Goal: Task Accomplishment & Management: Manage account settings

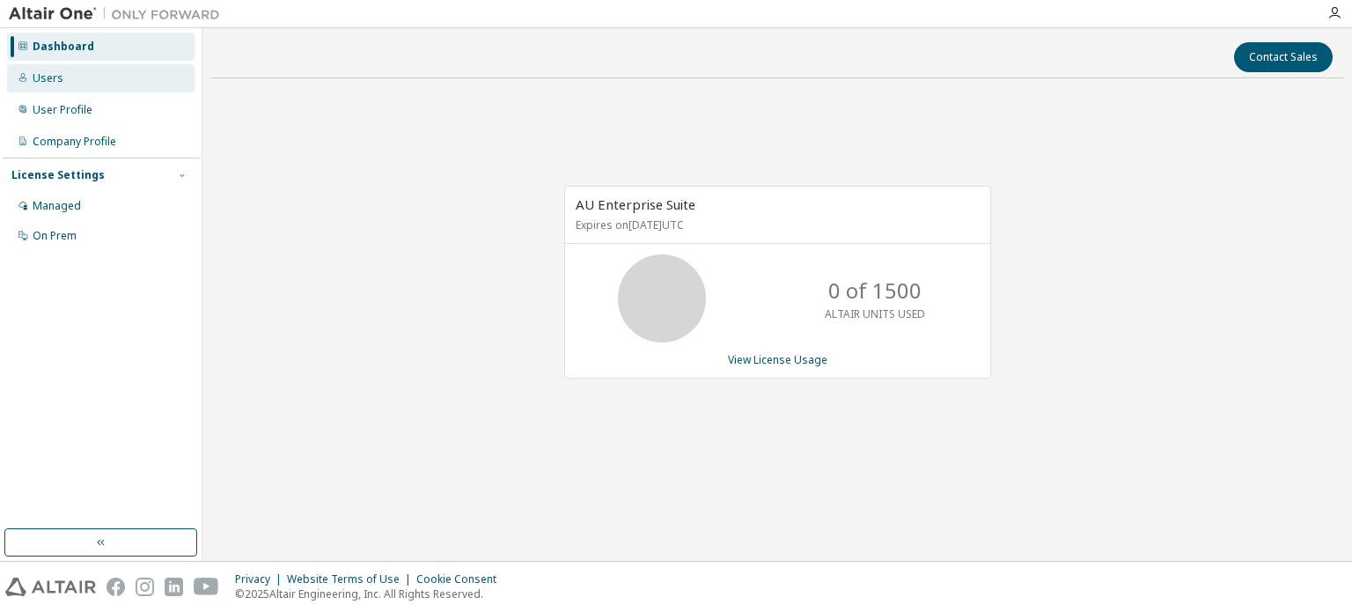
click at [92, 77] on div "Users" at bounding box center [100, 78] width 187 height 28
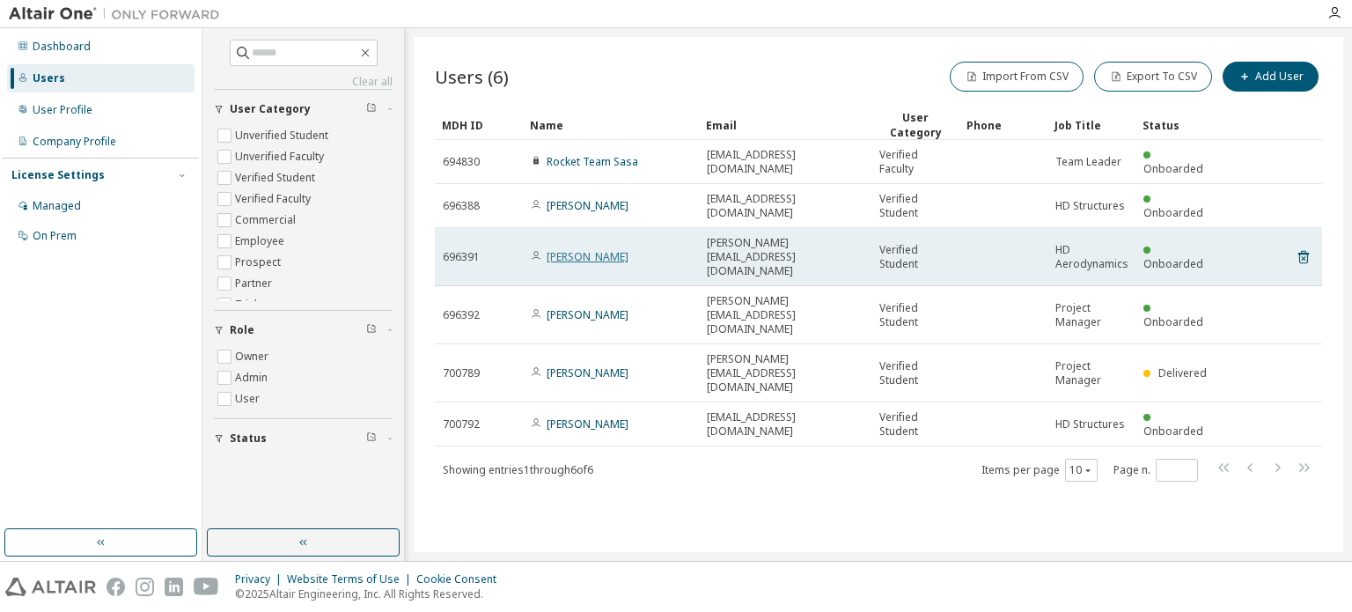
click at [589, 249] on link "Matteo Luzi" at bounding box center [587, 256] width 82 height 15
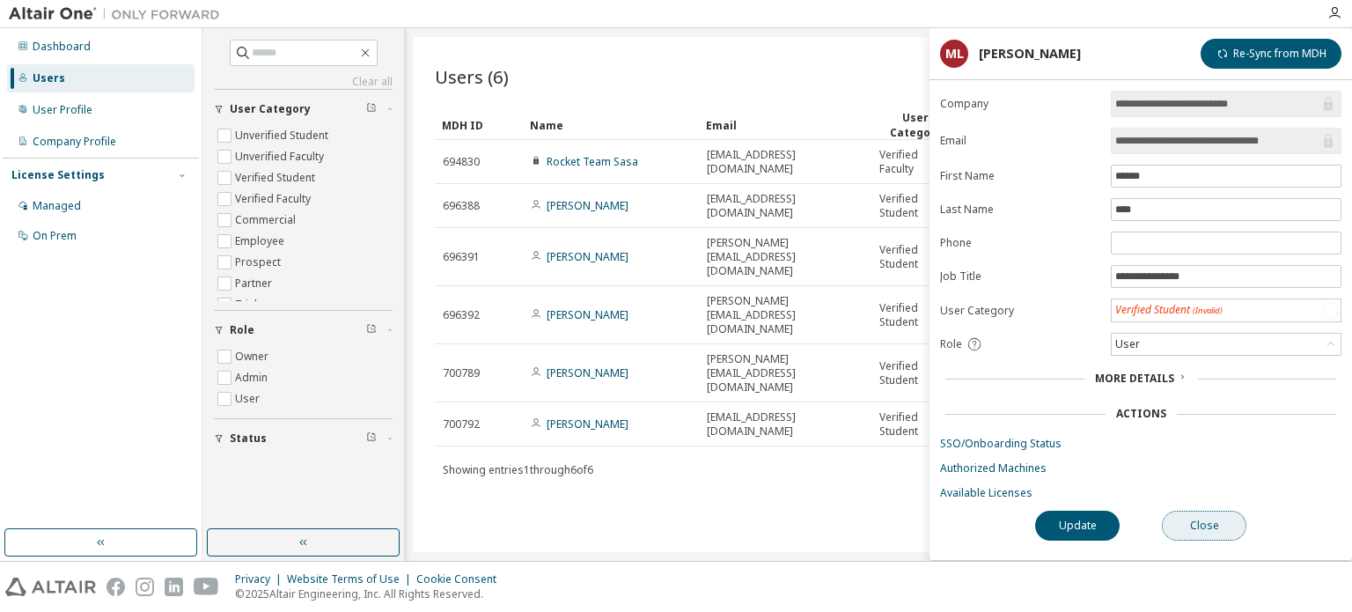
click at [1191, 516] on button "Close" at bounding box center [1204, 525] width 84 height 30
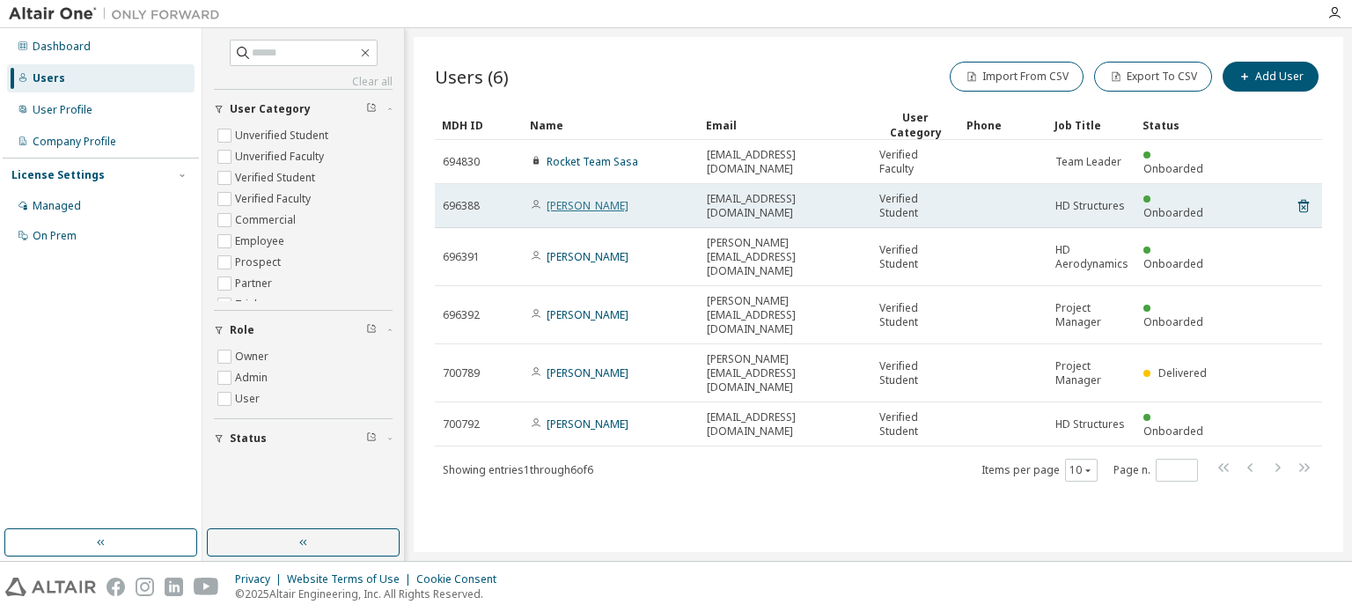
click at [577, 203] on link "Sofia Monceri" at bounding box center [587, 205] width 82 height 15
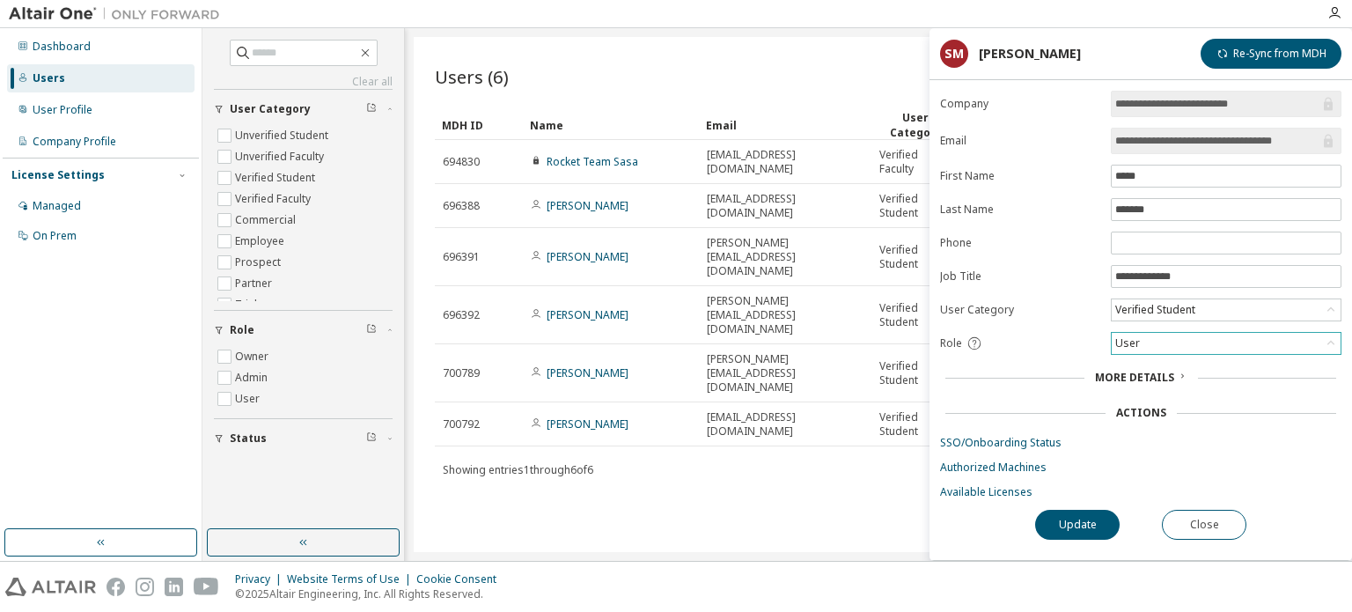
click at [1155, 337] on div "User" at bounding box center [1225, 343] width 229 height 21
click at [1158, 357] on li "Admin" at bounding box center [1224, 363] width 225 height 23
click at [1204, 530] on button "Close" at bounding box center [1204, 524] width 84 height 30
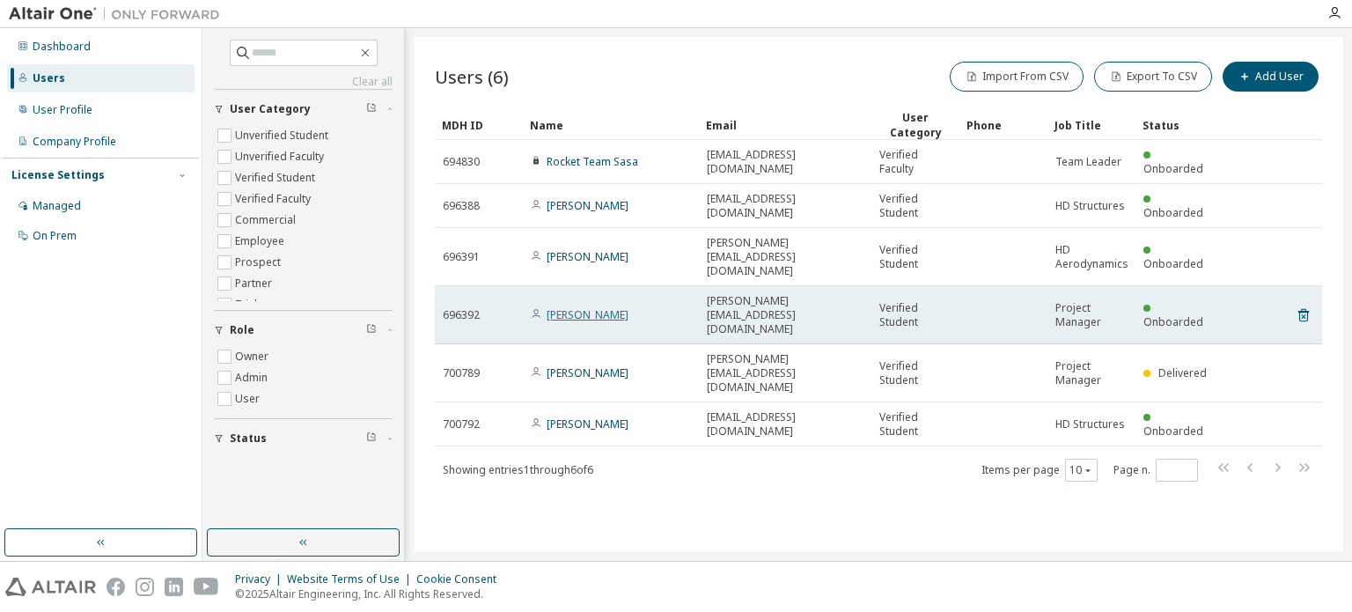
click at [605, 307] on link "Alessio De Luca" at bounding box center [587, 314] width 82 height 15
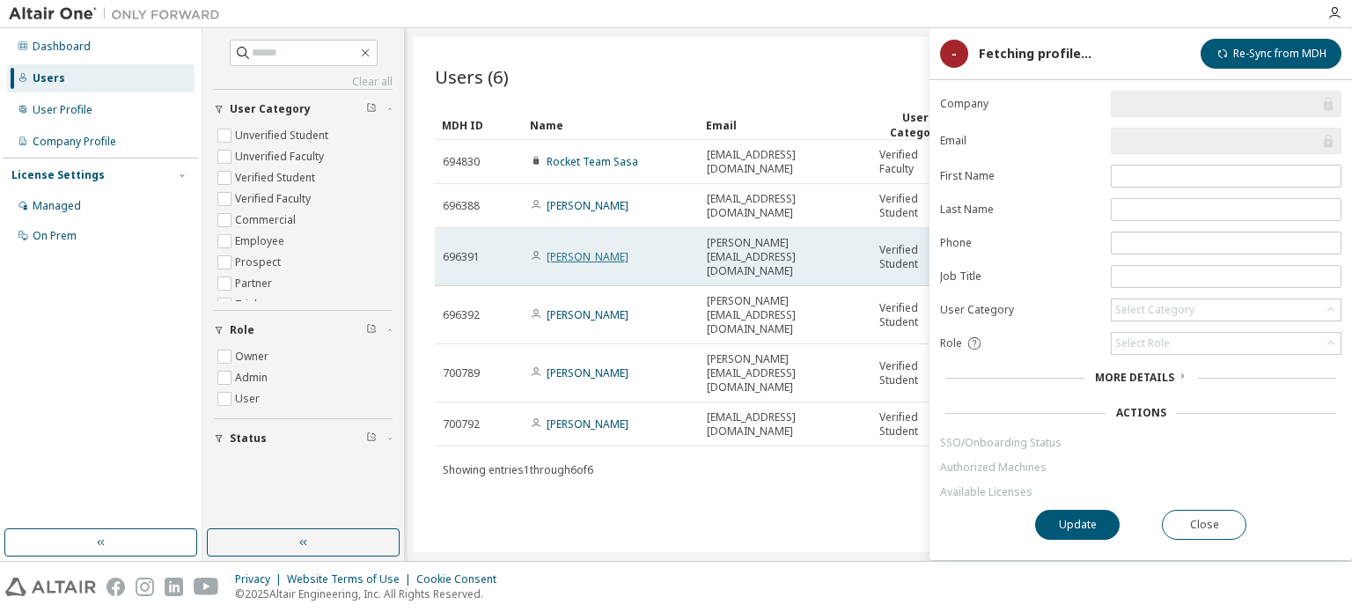
click at [583, 253] on link "Matteo Luzi" at bounding box center [587, 256] width 82 height 15
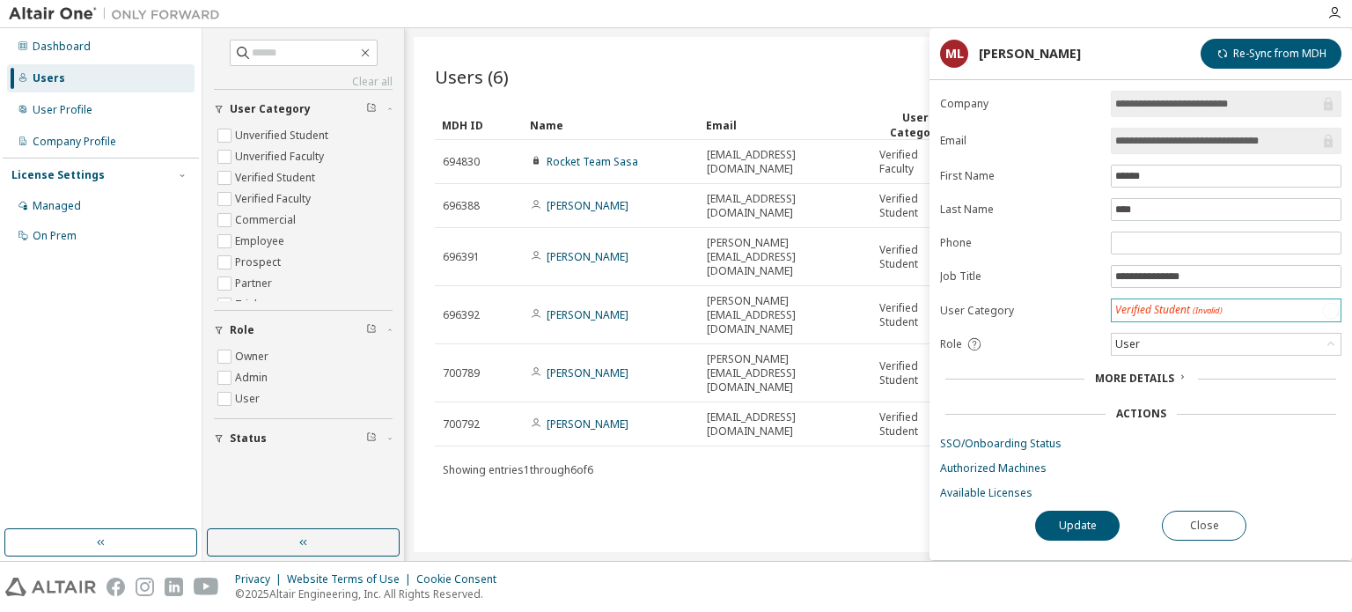
click at [1162, 315] on div "Verified Student (Invalid)" at bounding box center [1168, 310] width 107 height 15
click at [1165, 351] on li "Verified Student" at bounding box center [1224, 352] width 225 height 23
click at [1177, 341] on div "User" at bounding box center [1225, 343] width 229 height 21
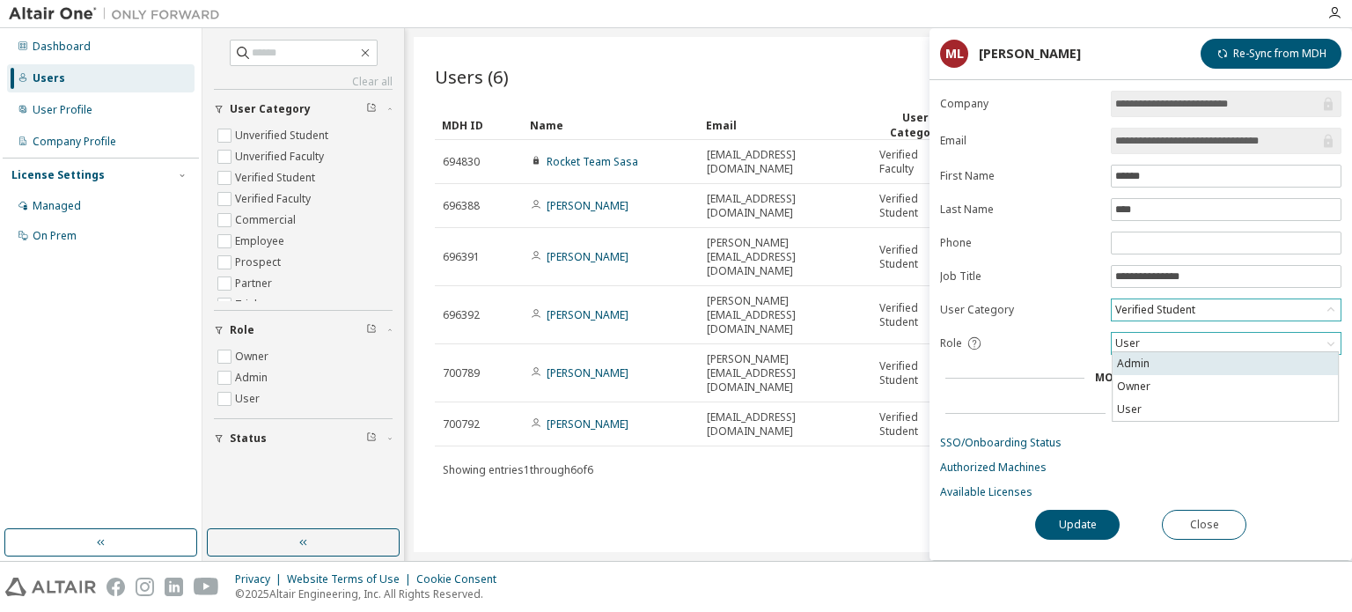
click at [1170, 370] on li "Admin" at bounding box center [1224, 363] width 225 height 23
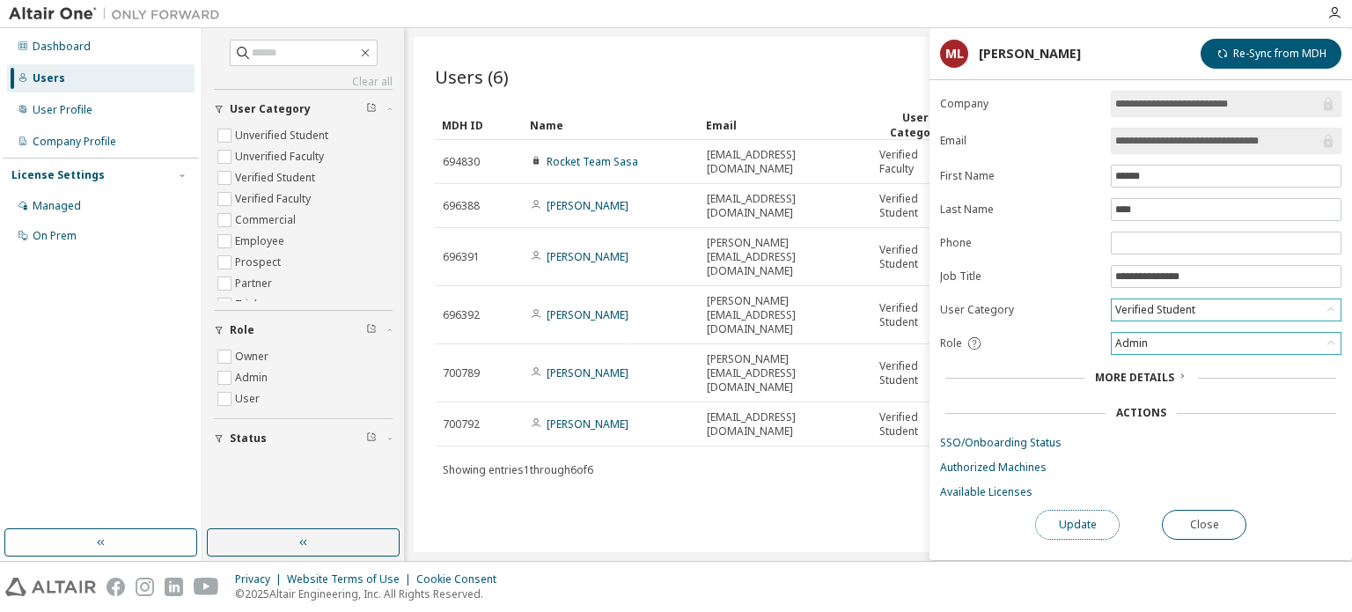
click at [1091, 516] on button "Update" at bounding box center [1077, 524] width 84 height 30
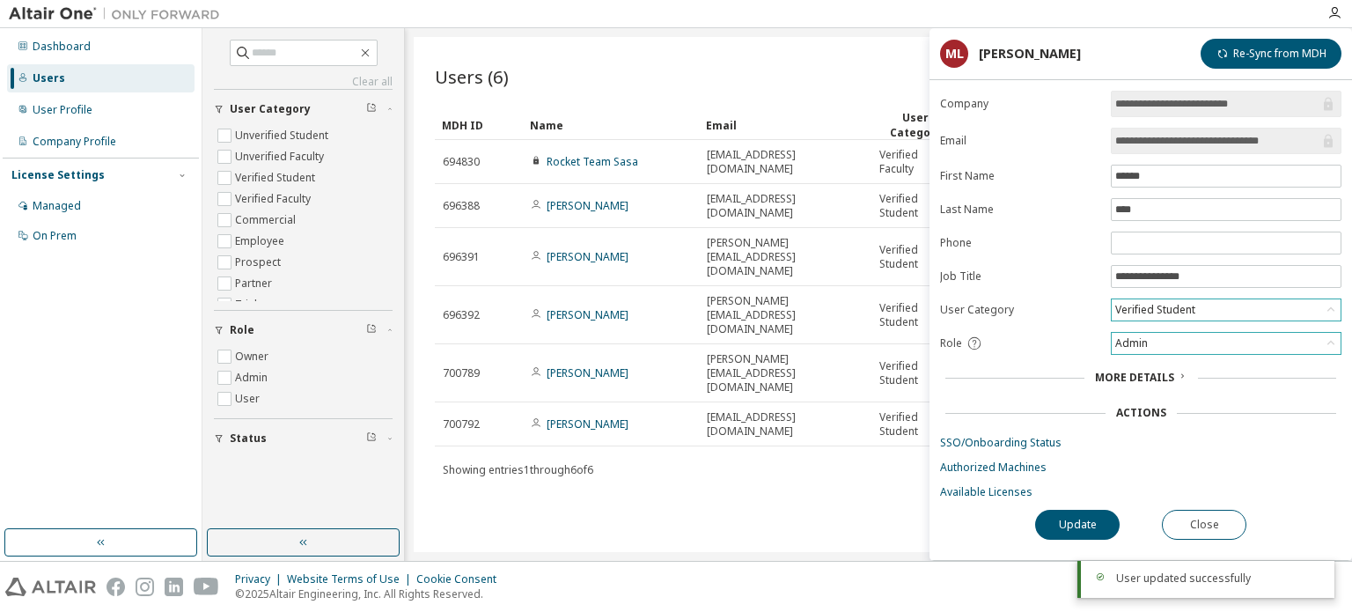
click at [819, 457] on div "Showing entries 1 through 6 of 6 Items per page 10 Page n. *" at bounding box center [878, 470] width 887 height 26
click at [1214, 517] on button "Close" at bounding box center [1204, 525] width 84 height 30
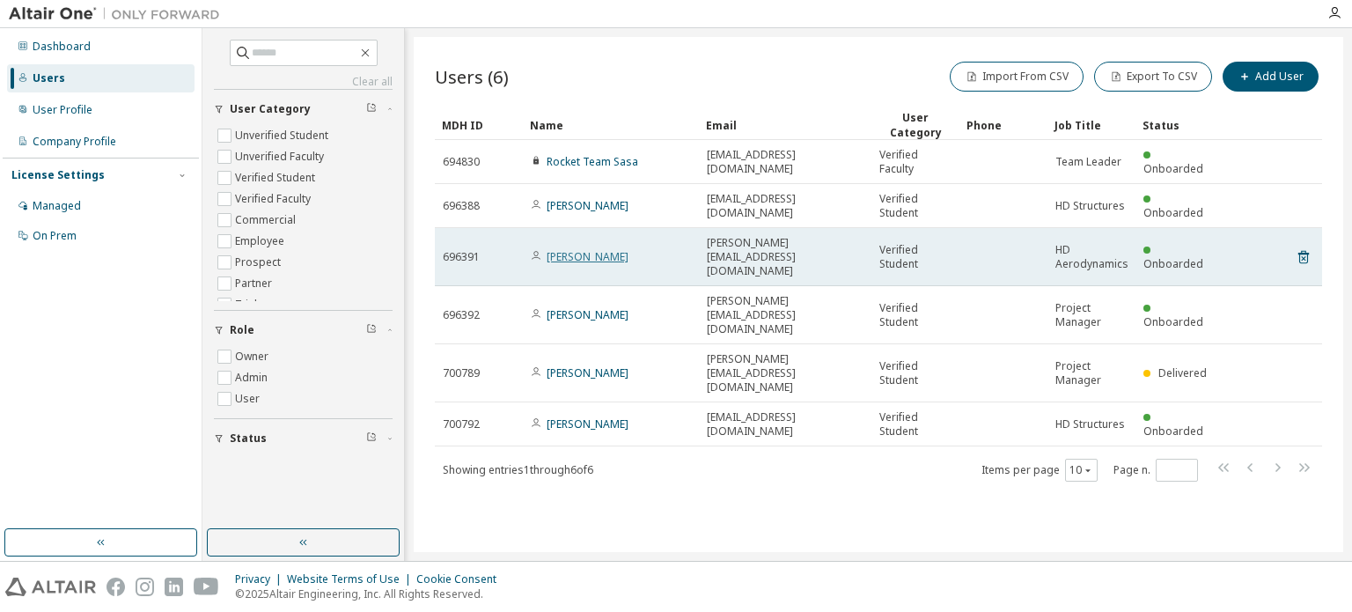
click at [583, 249] on link "Matteo Luzi" at bounding box center [587, 256] width 82 height 15
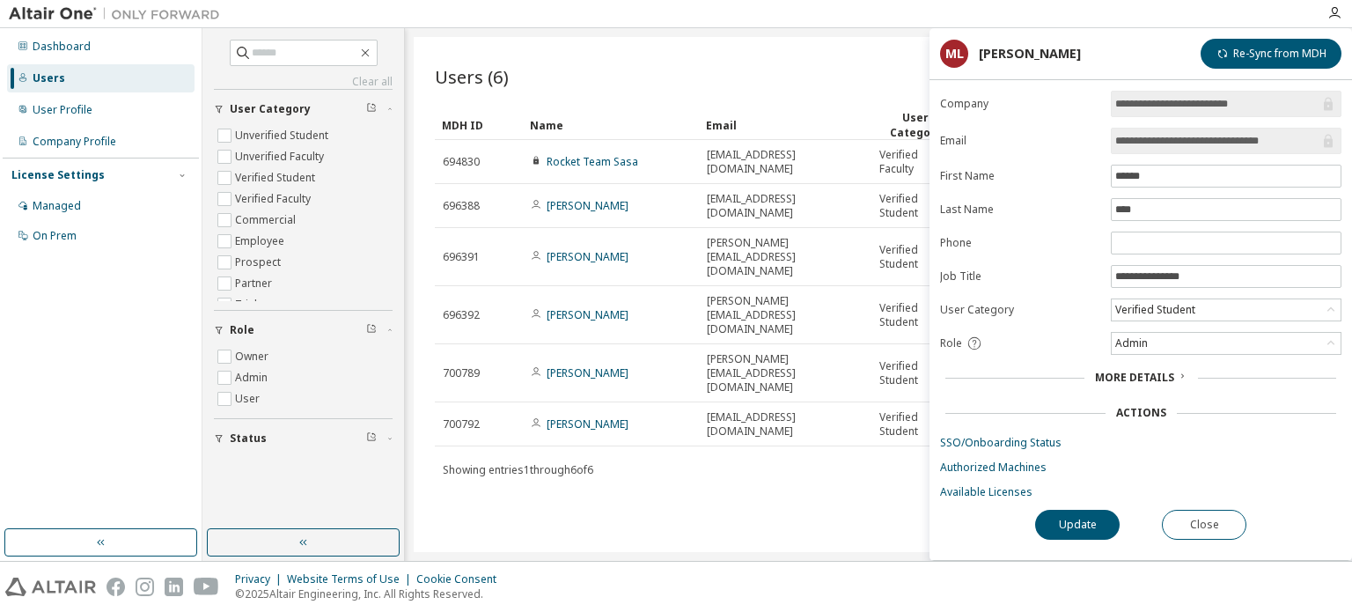
click at [726, 443] on div "Users (6) Import From CSV Export To CSV Add User Clear Load Save Save As Field …" at bounding box center [878, 294] width 929 height 515
click at [1215, 523] on button "Close" at bounding box center [1204, 524] width 84 height 30
